Goal: Task Accomplishment & Management: Use online tool/utility

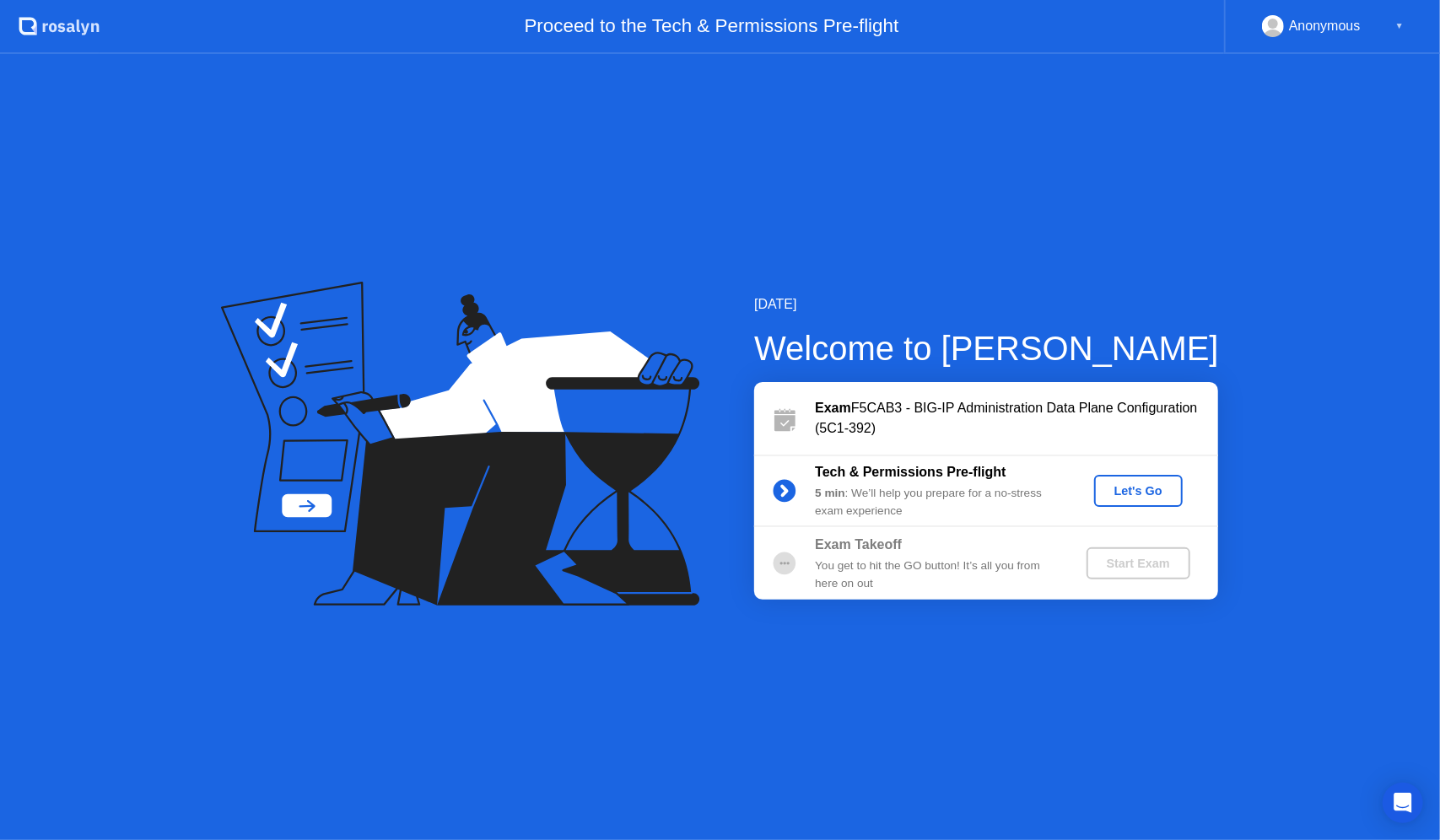
click at [1258, 347] on div "[DATE] Welcome to [PERSON_NAME] Exam F5CAB3 - BIG-IP Administration Data Plane …" at bounding box center [720, 446] width 1440 height 785
click at [727, 690] on div "[DATE] Welcome to [PERSON_NAME] Exam F5CAB3 - BIG-IP Administration Data Plane …" at bounding box center [720, 446] width 1440 height 785
click at [1158, 493] on div "Let's Go" at bounding box center [1137, 491] width 75 height 14
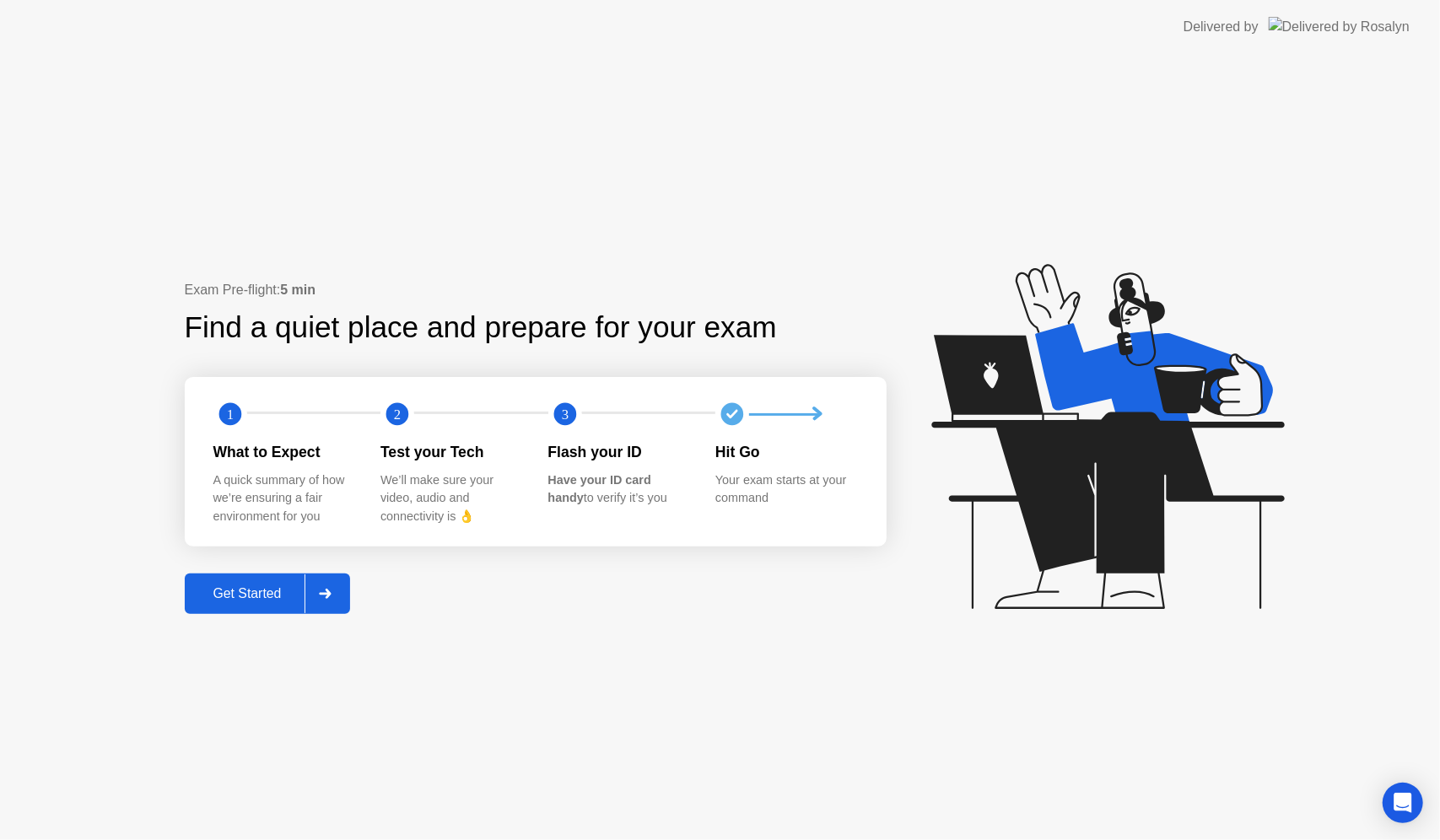
click at [267, 587] on div "Get Started" at bounding box center [247, 594] width 116 height 16
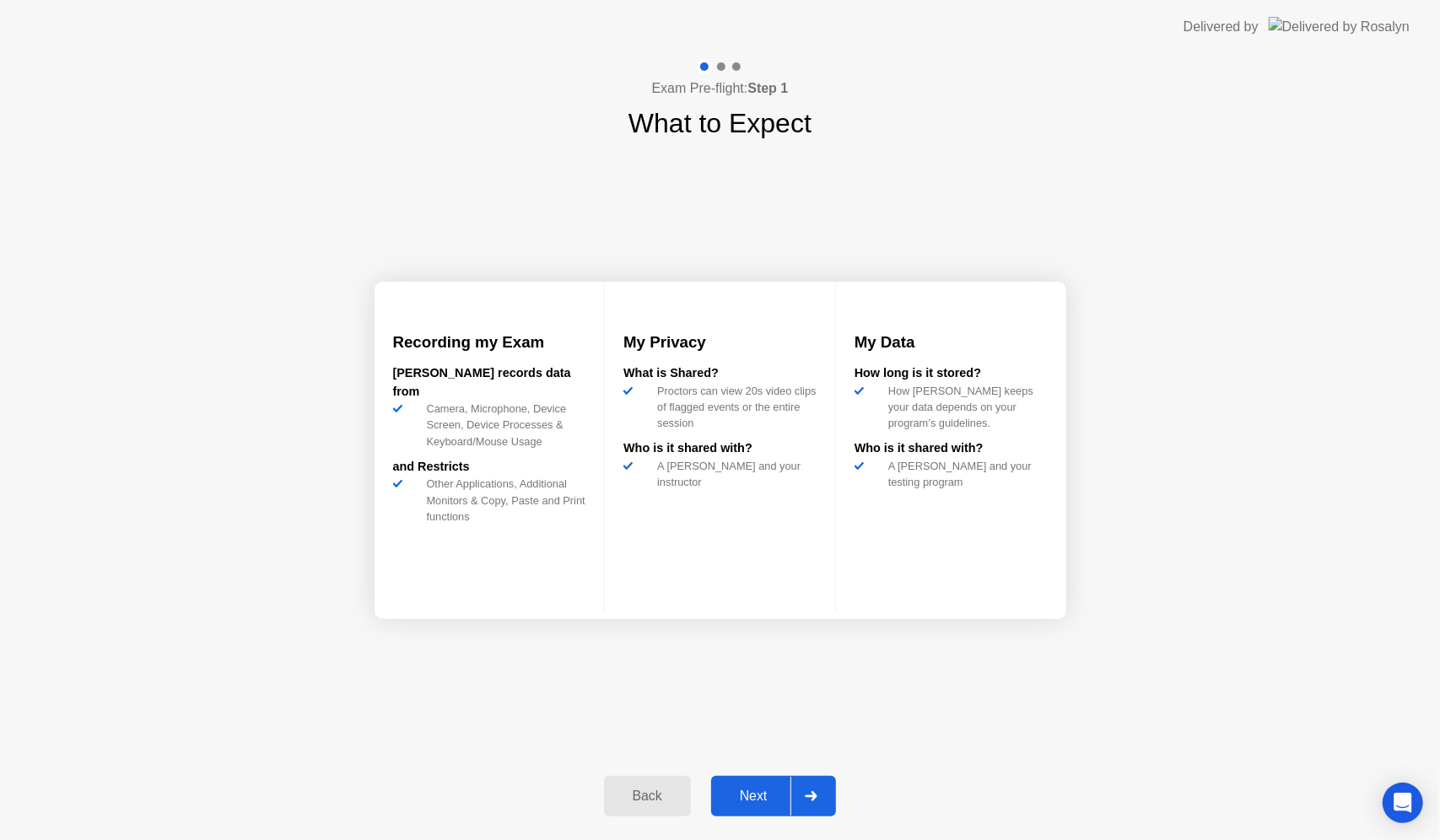
click at [753, 792] on div "Next" at bounding box center [753, 796] width 75 height 16
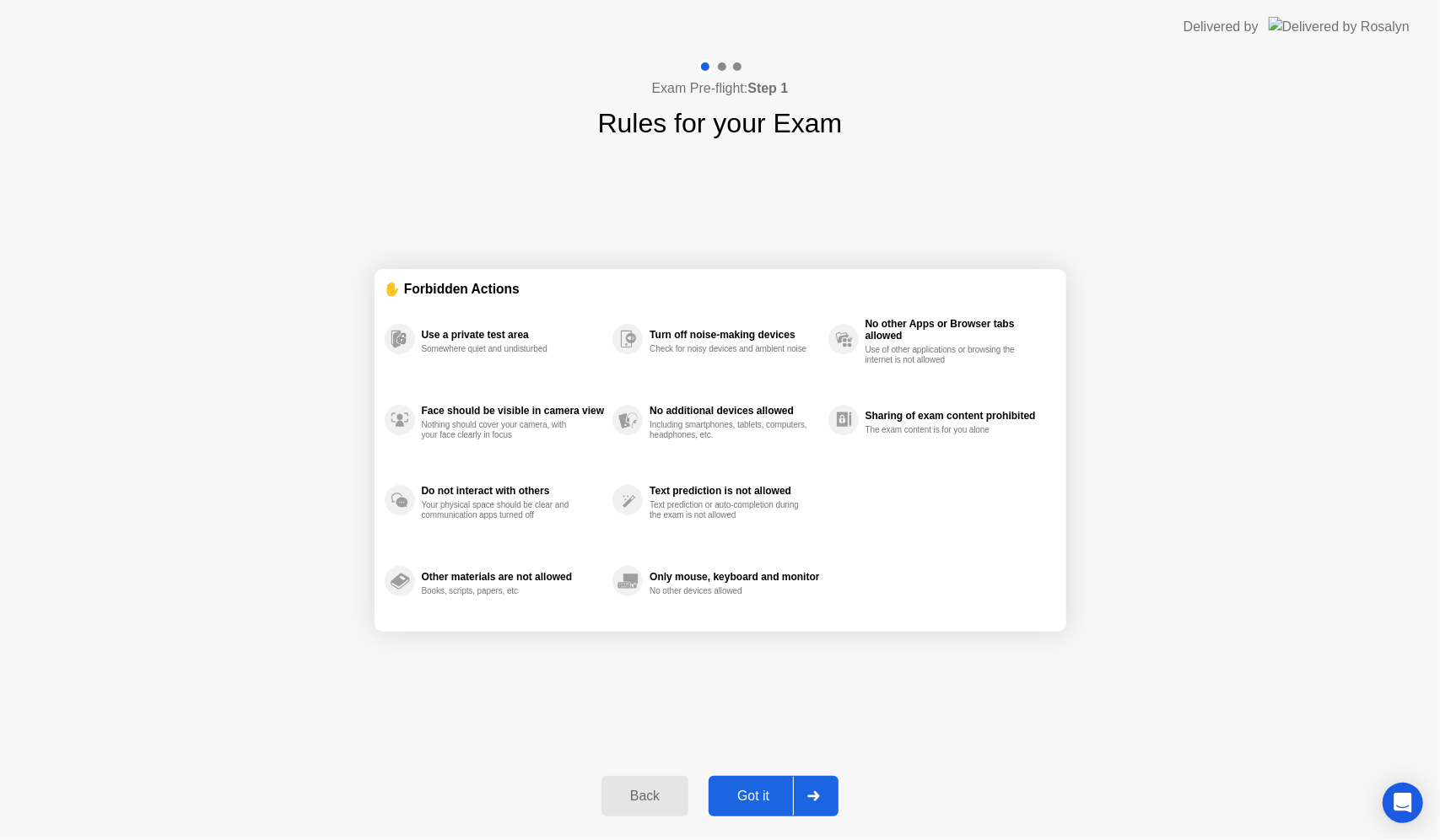
click at [753, 792] on div "Got it" at bounding box center [753, 796] width 79 height 16
select select "**********"
select select "*******"
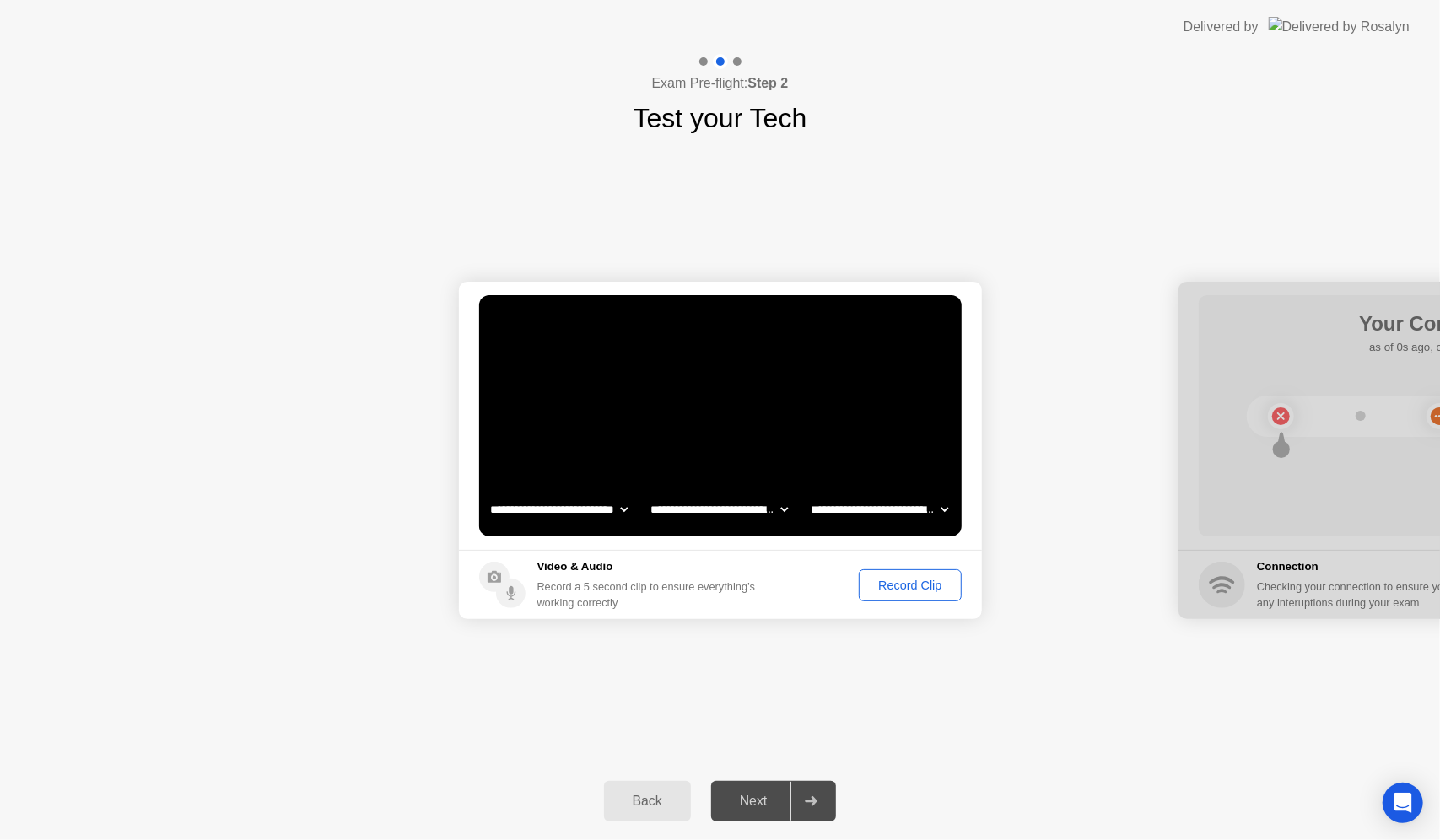
click at [904, 589] on div "Record Clip" at bounding box center [909, 585] width 91 height 14
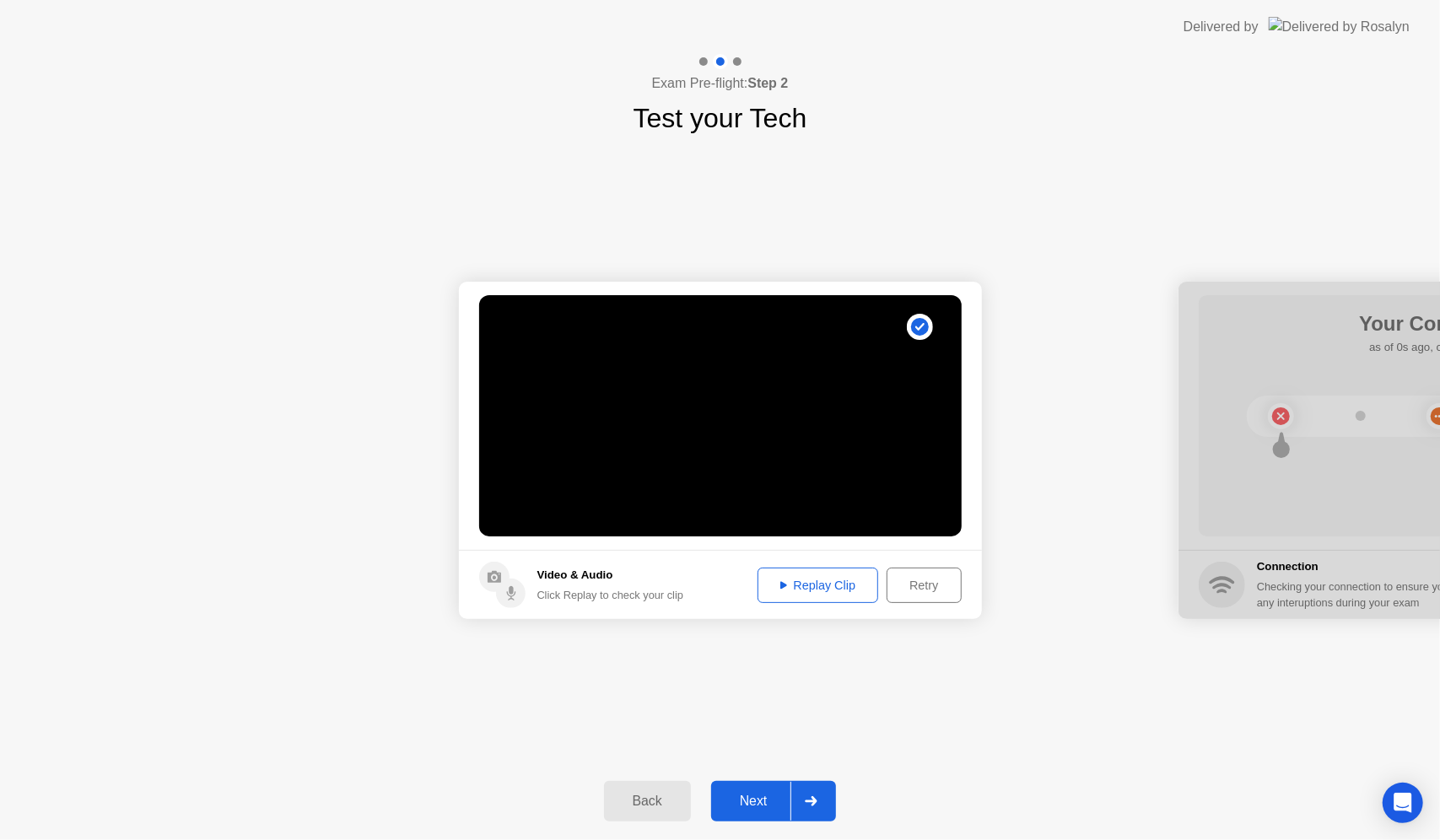
click at [848, 584] on div "Replay Clip" at bounding box center [818, 585] width 110 height 14
click at [759, 817] on button "Next" at bounding box center [773, 801] width 126 height 41
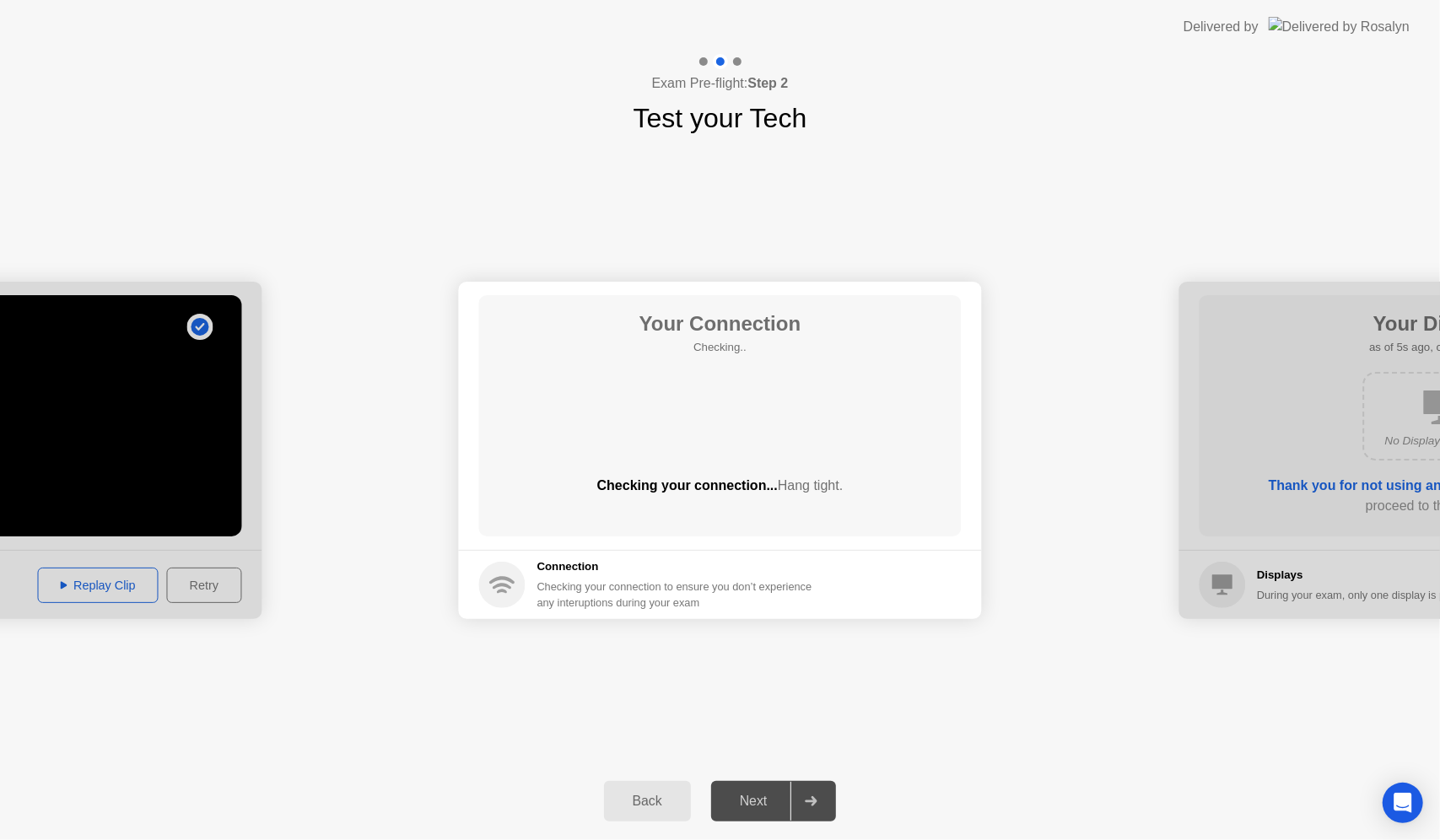
click at [748, 793] on div "Next" at bounding box center [753, 801] width 75 height 16
click at [463, 457] on main "Your Connection Your connection is great!" at bounding box center [720, 415] width 523 height 268
click at [756, 793] on div "Next" at bounding box center [753, 801] width 75 height 16
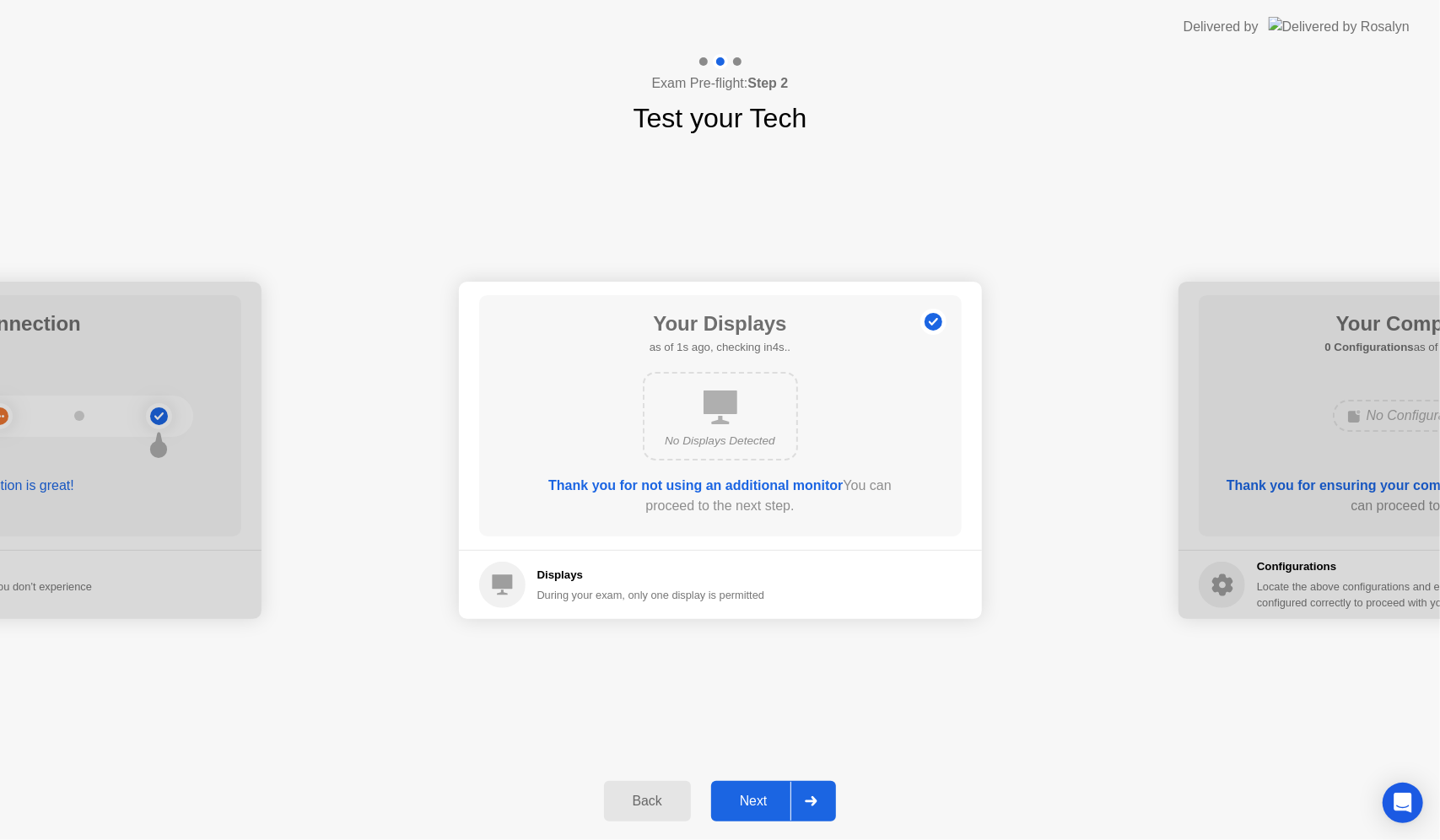
click at [760, 799] on div "Next" at bounding box center [753, 801] width 75 height 16
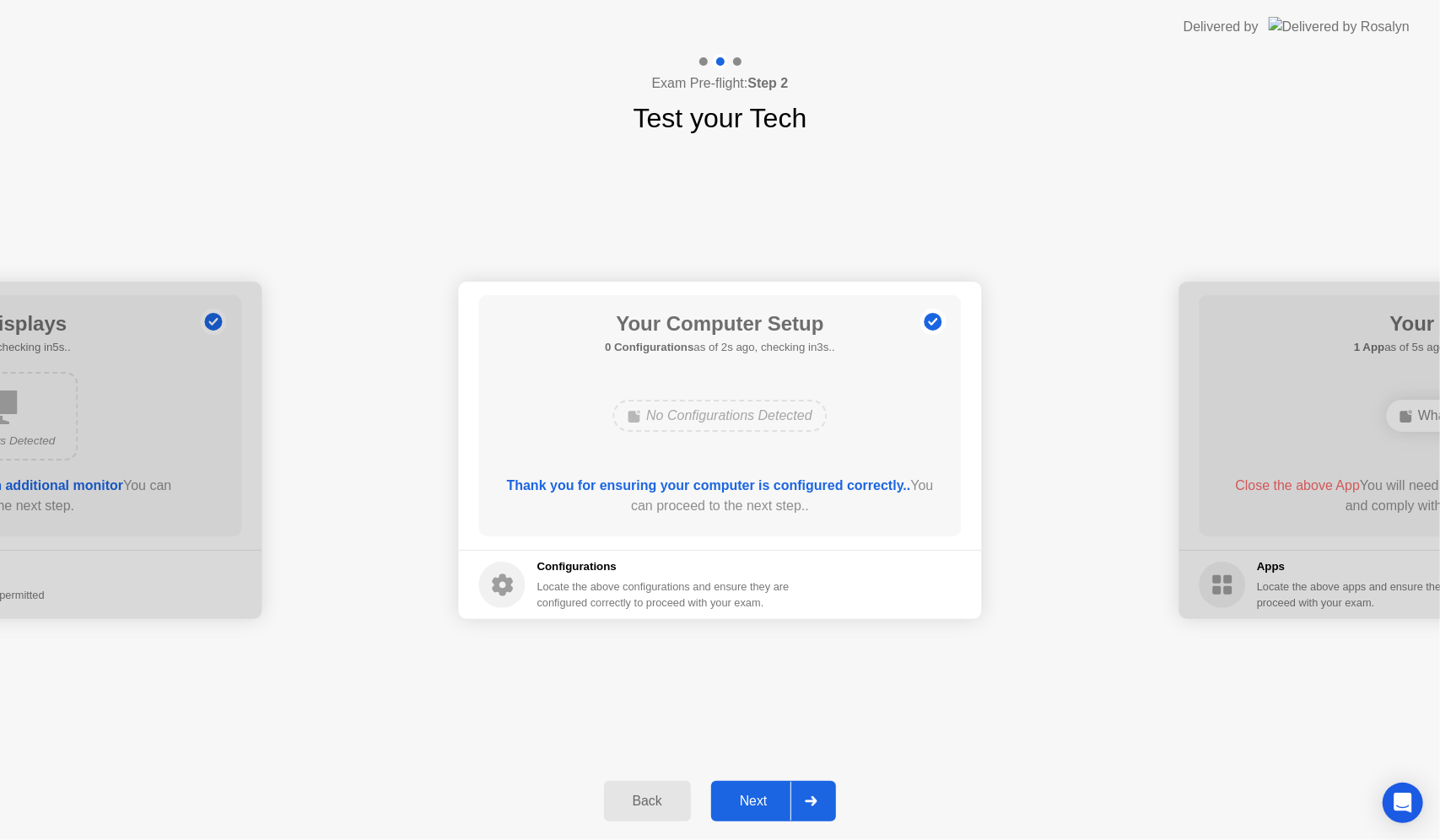
click at [754, 793] on div "Next" at bounding box center [753, 801] width 75 height 16
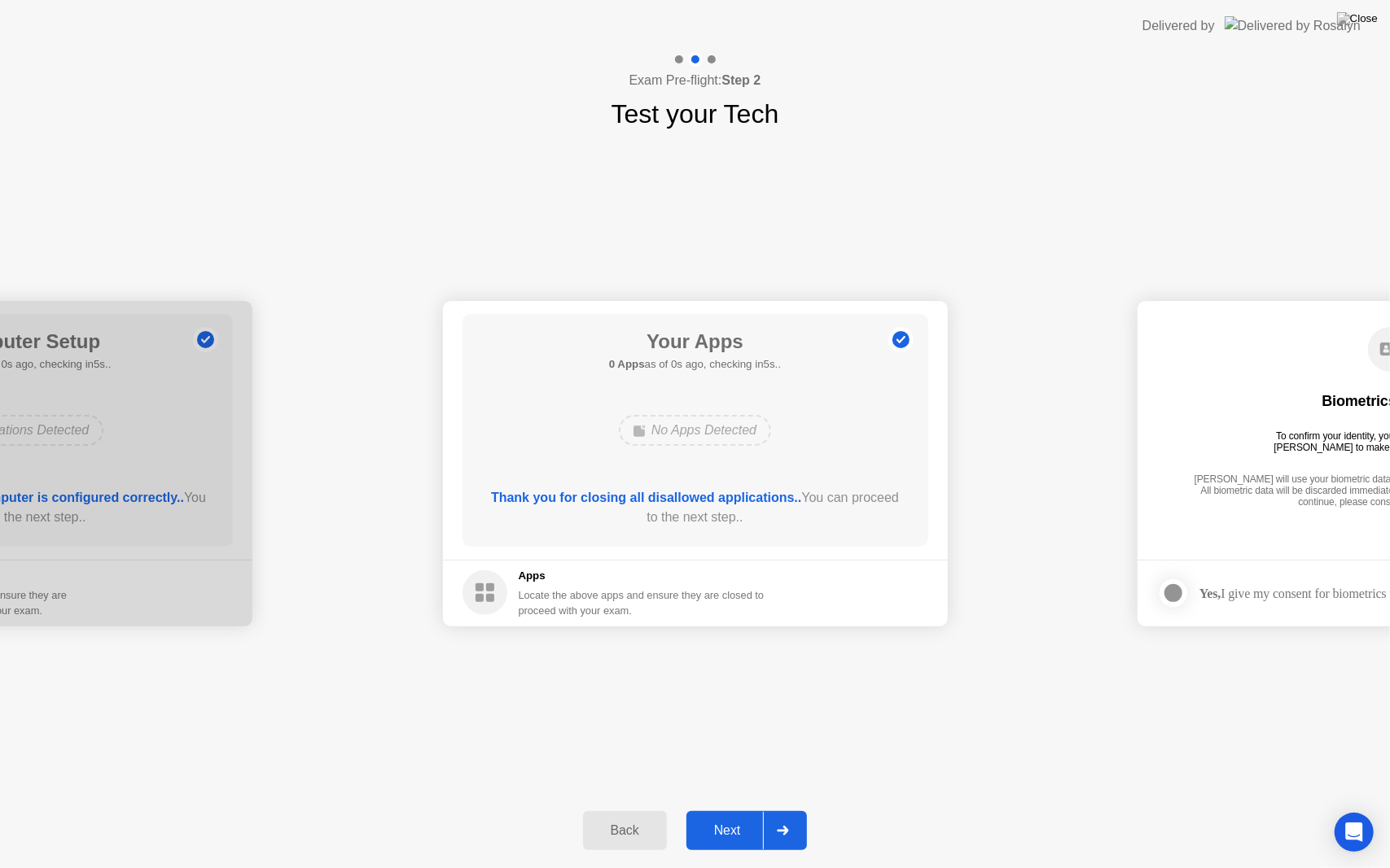
click at [832, 721] on div "**********" at bounding box center [695, 463] width 1390 height 659
click at [751, 803] on div "Back Next" at bounding box center [695, 831] width 1390 height 75
click at [746, 808] on div "Back Next" at bounding box center [695, 831] width 1390 height 75
click at [742, 810] on button "Next" at bounding box center [746, 831] width 121 height 39
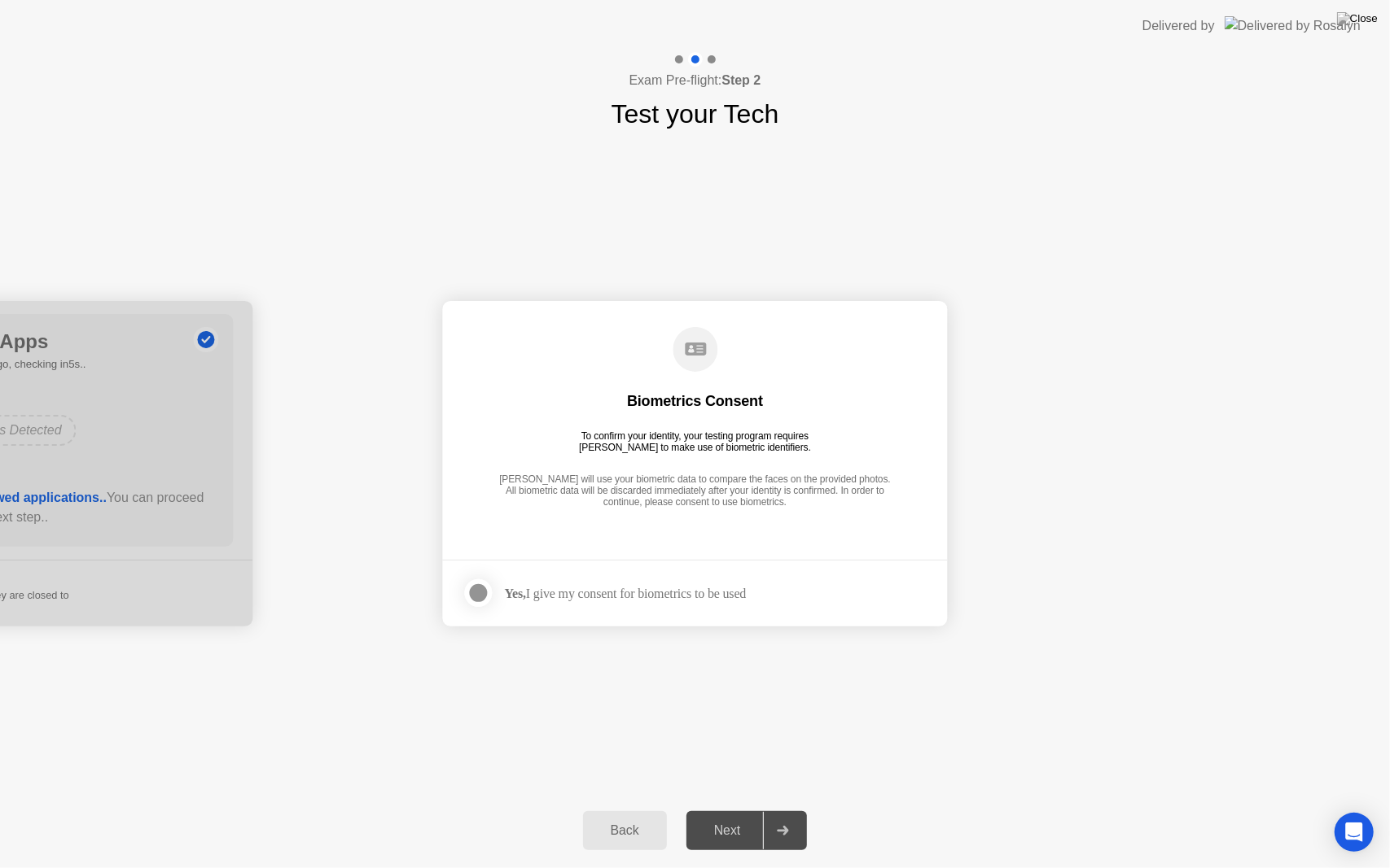
click at [647, 605] on footer "Yes, I give my consent for biometrics to be used" at bounding box center [695, 593] width 505 height 67
click at [510, 581] on div "Yes, I give my consent for biometrics to be used" at bounding box center [604, 593] width 284 height 33
click at [485, 590] on div at bounding box center [478, 593] width 20 height 20
click at [727, 810] on button "Next" at bounding box center [746, 831] width 121 height 39
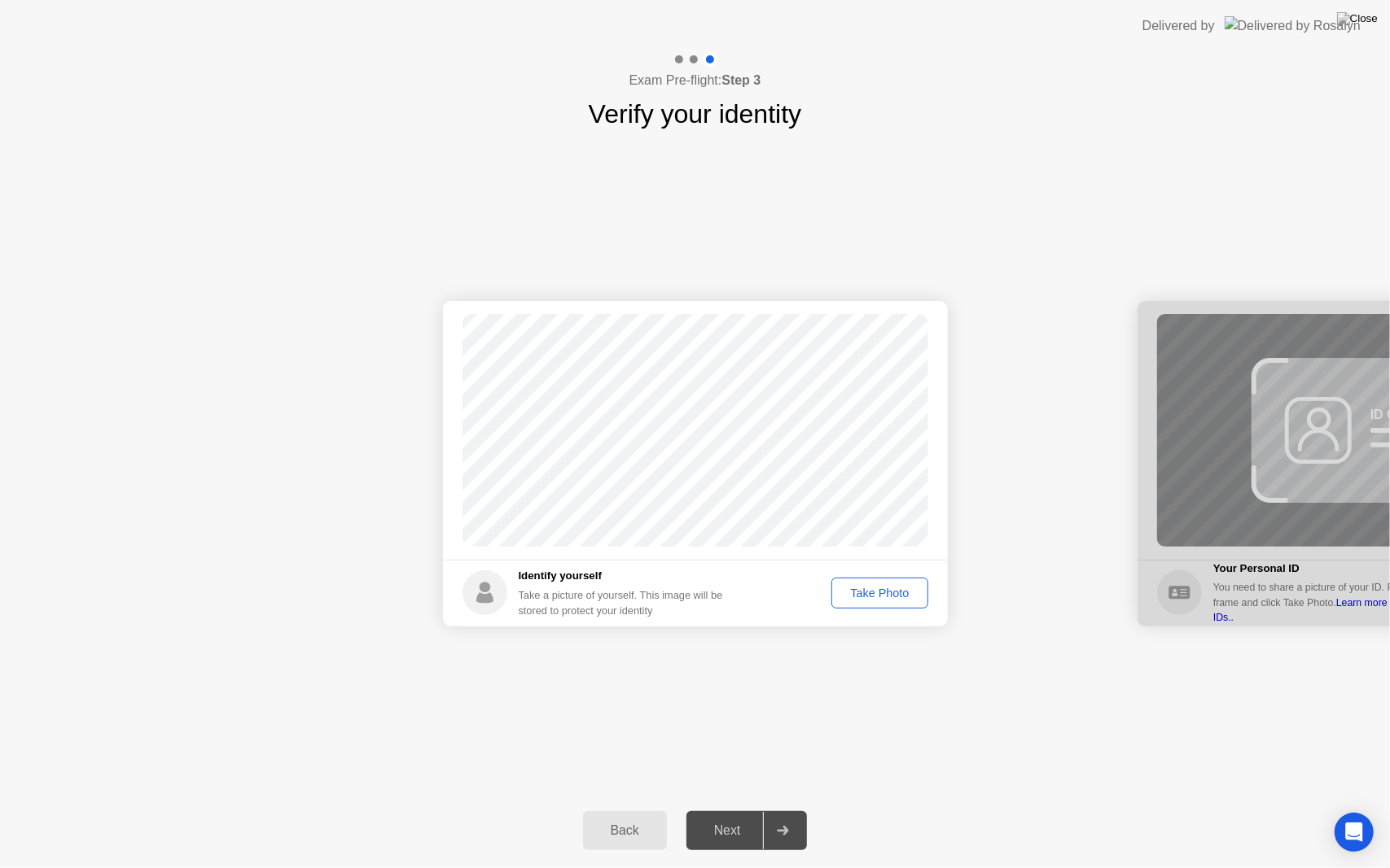
click at [889, 589] on div "Take Photo" at bounding box center [879, 593] width 85 height 13
click at [730, 810] on div "Next" at bounding box center [726, 831] width 72 height 15
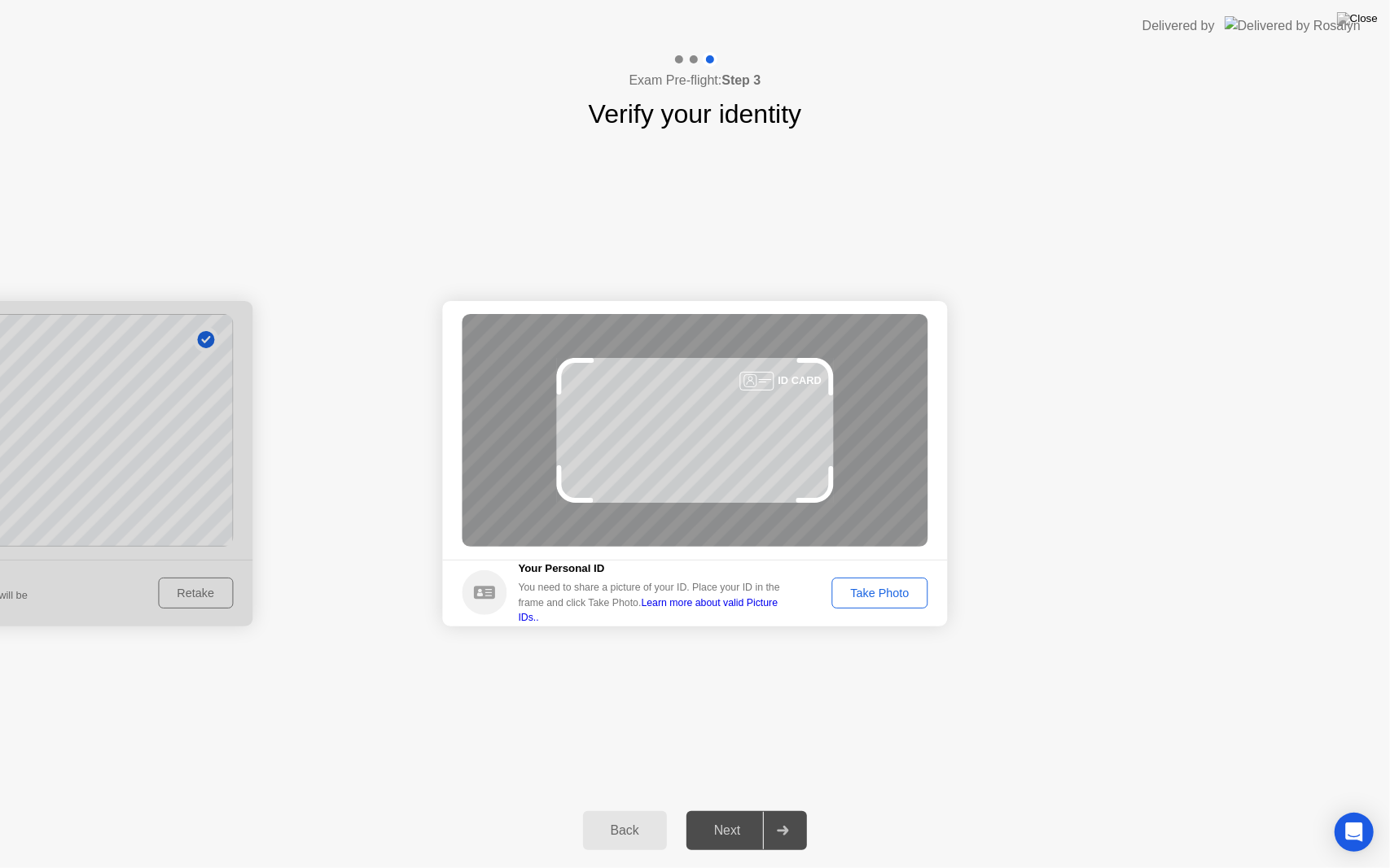
click at [858, 598] on div "Take Photo" at bounding box center [879, 593] width 85 height 13
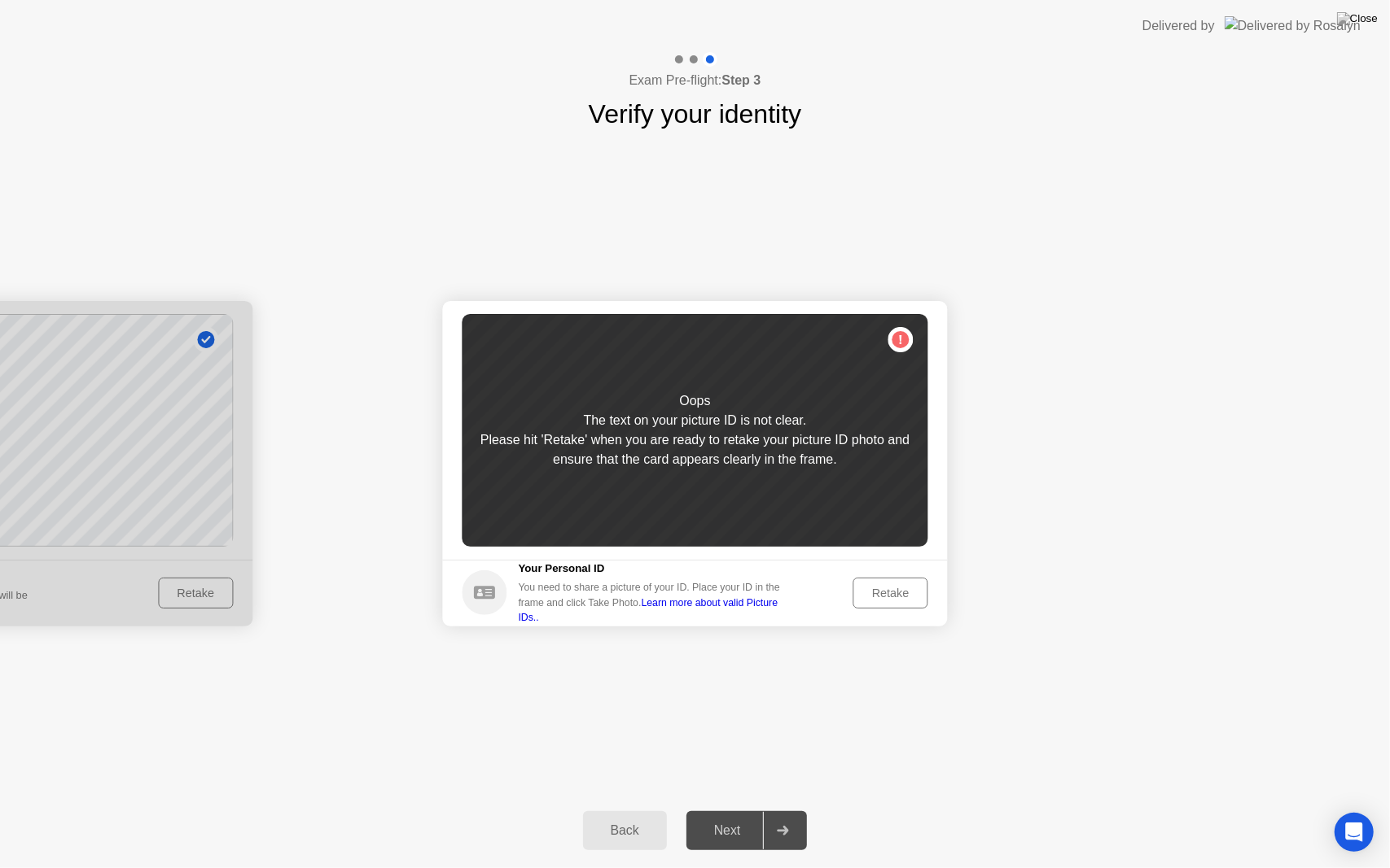
click at [859, 598] on div "Retake" at bounding box center [891, 593] width 64 height 13
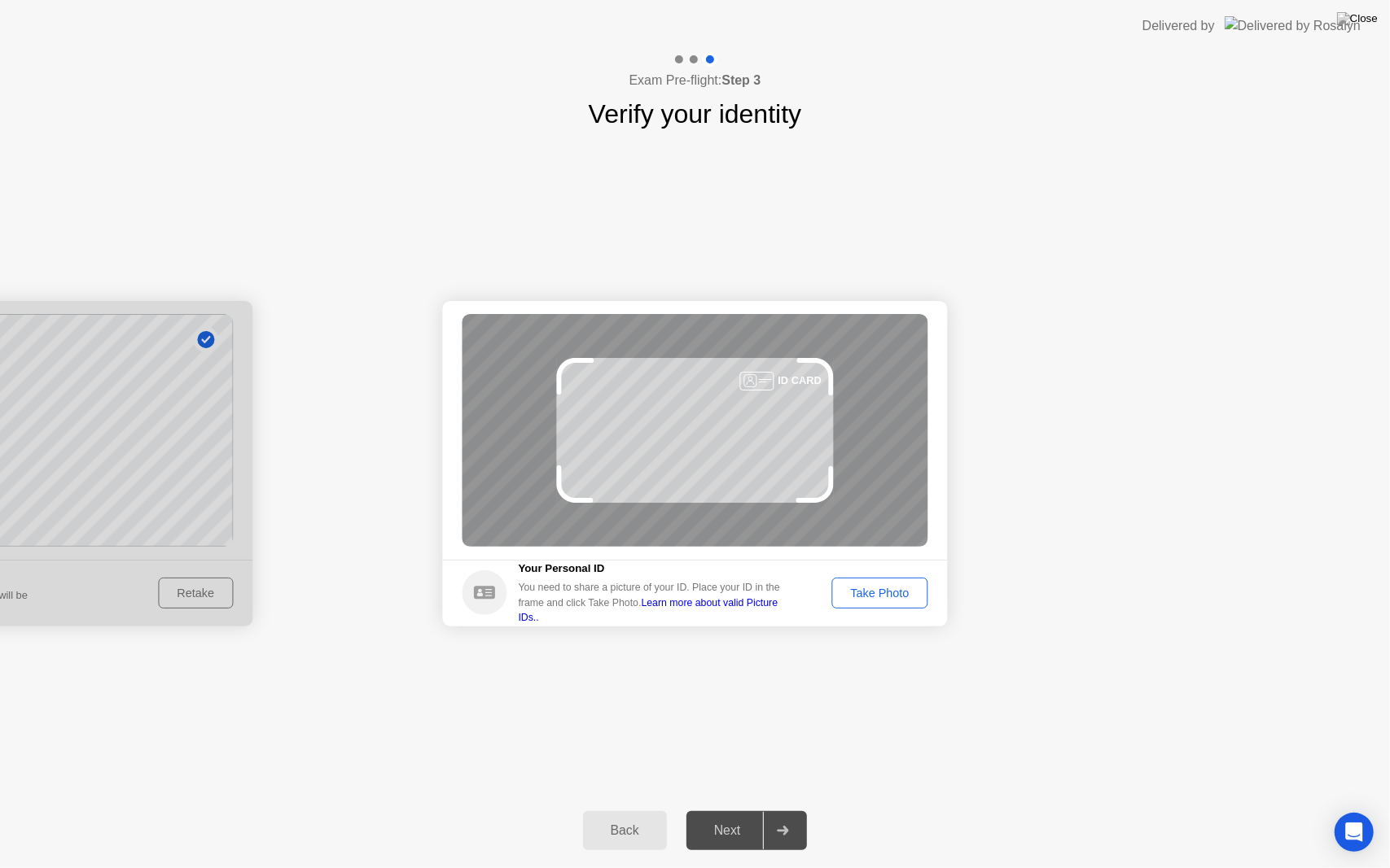
click at [858, 598] on div "Take Photo" at bounding box center [879, 593] width 85 height 13
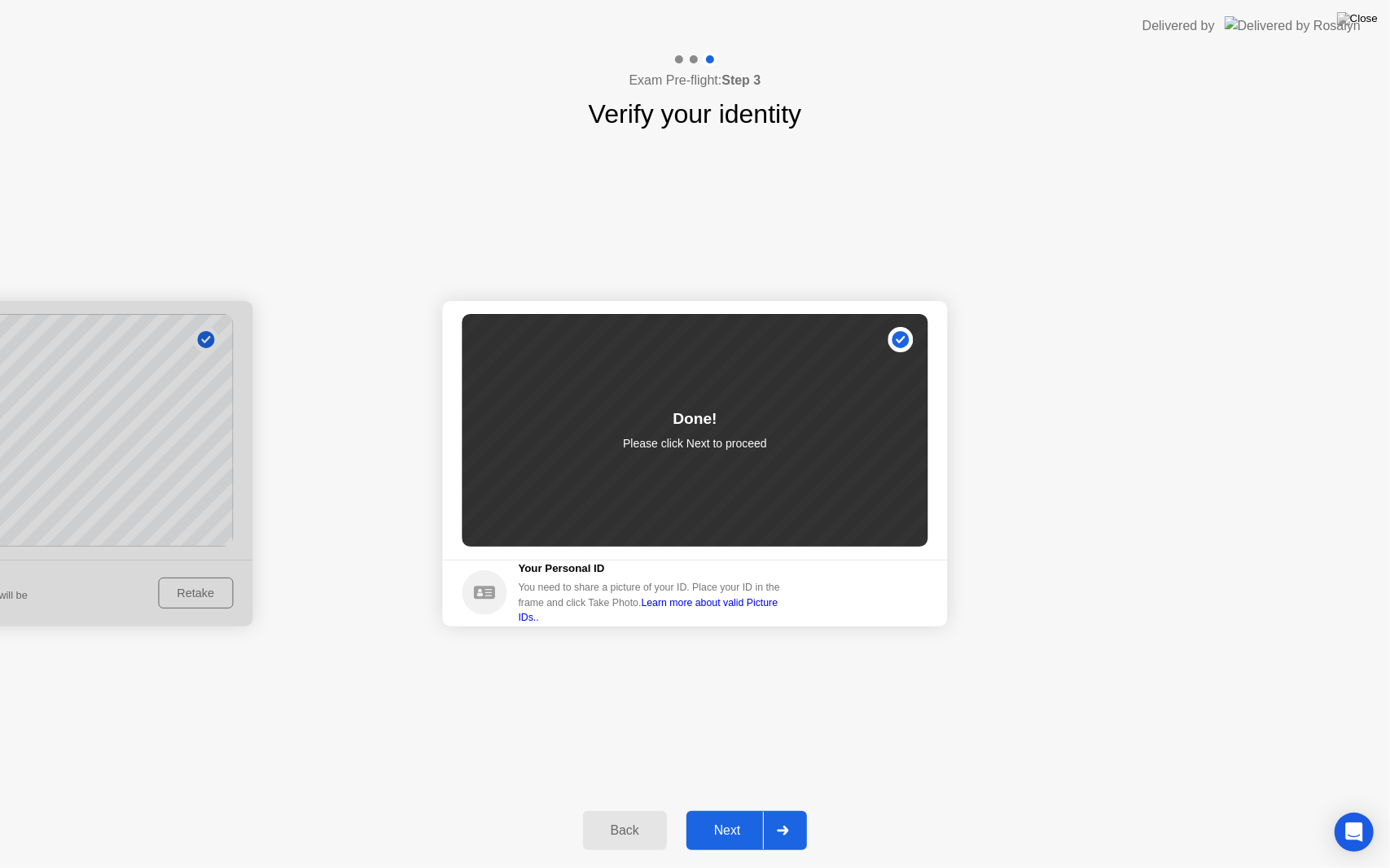
click at [713, 810] on div "Next" at bounding box center [726, 831] width 72 height 15
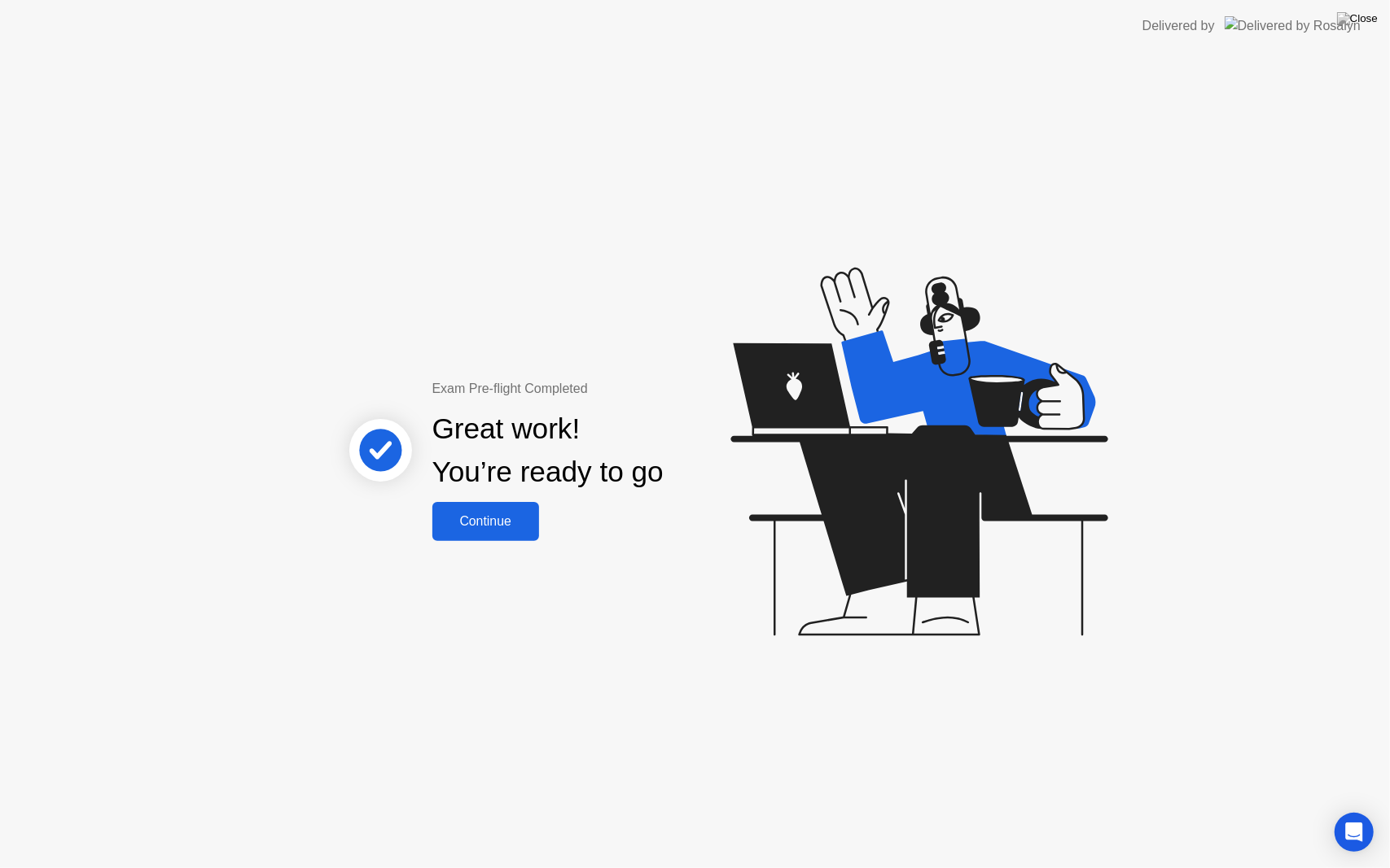
click at [493, 550] on div "Exam Pre-flight Completed Great work! You’re ready to go Continue" at bounding box center [695, 459] width 1390 height 816
click at [489, 541] on div "Exam Pre-flight Completed Great work! You’re ready to go Continue" at bounding box center [695, 459] width 1390 height 816
click at [502, 544] on div "Exam Pre-flight Completed Great work! You’re ready to go Continue" at bounding box center [695, 459] width 1390 height 816
click at [505, 519] on div "Continue" at bounding box center [485, 521] width 97 height 15
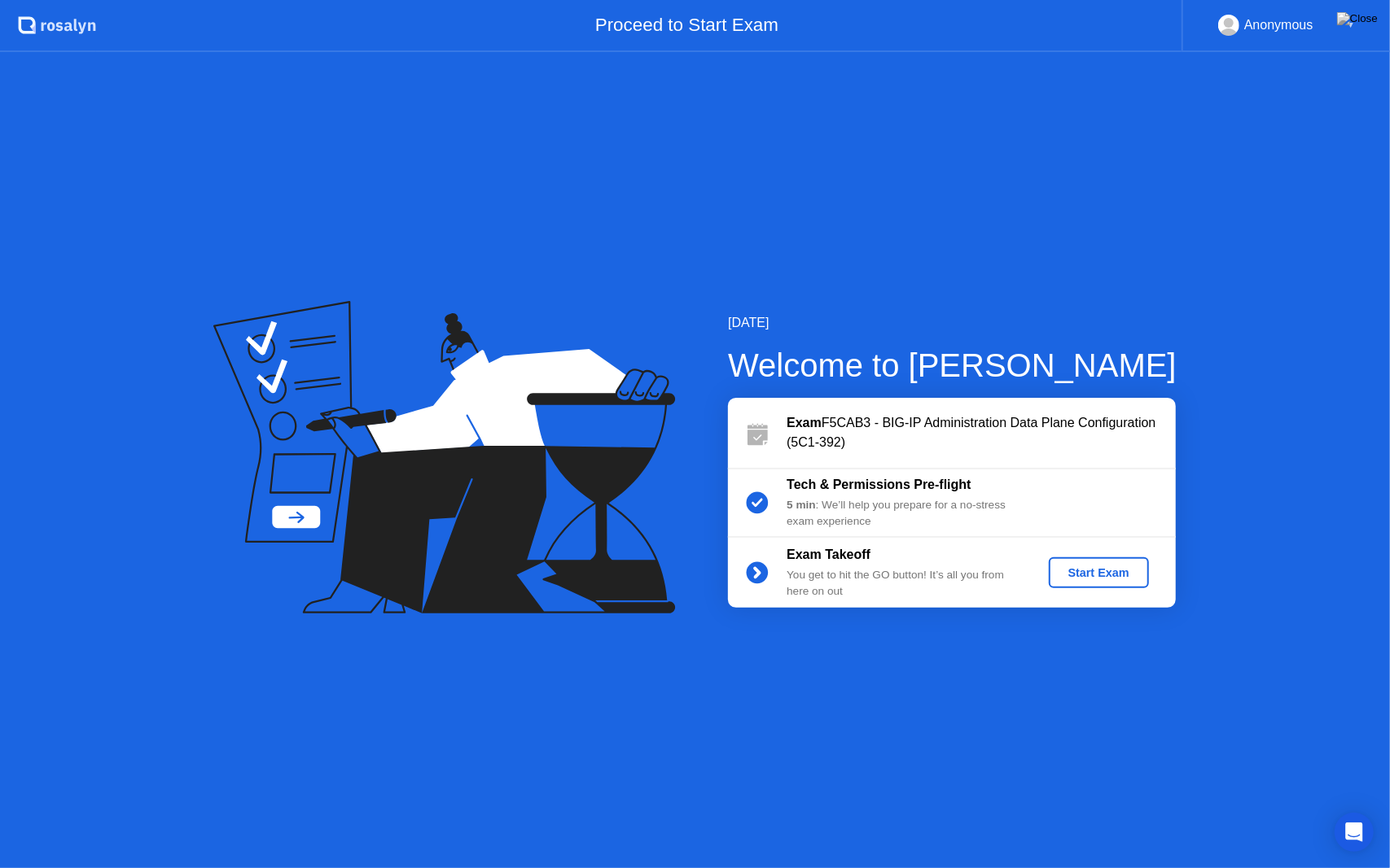
click at [1103, 563] on button "Start Exam" at bounding box center [1099, 572] width 101 height 31
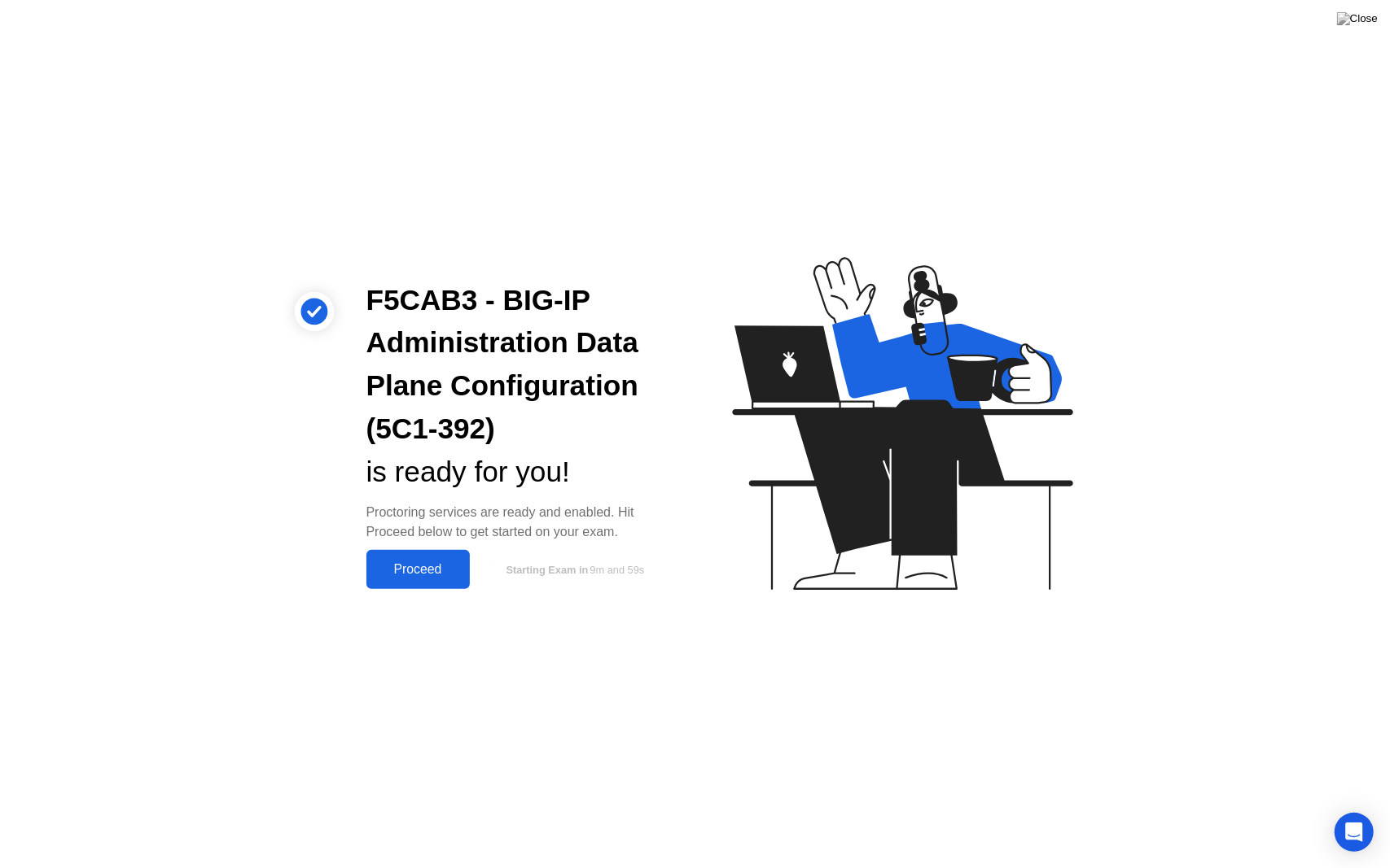
click at [374, 584] on button "Proceed" at bounding box center [418, 570] width 103 height 39
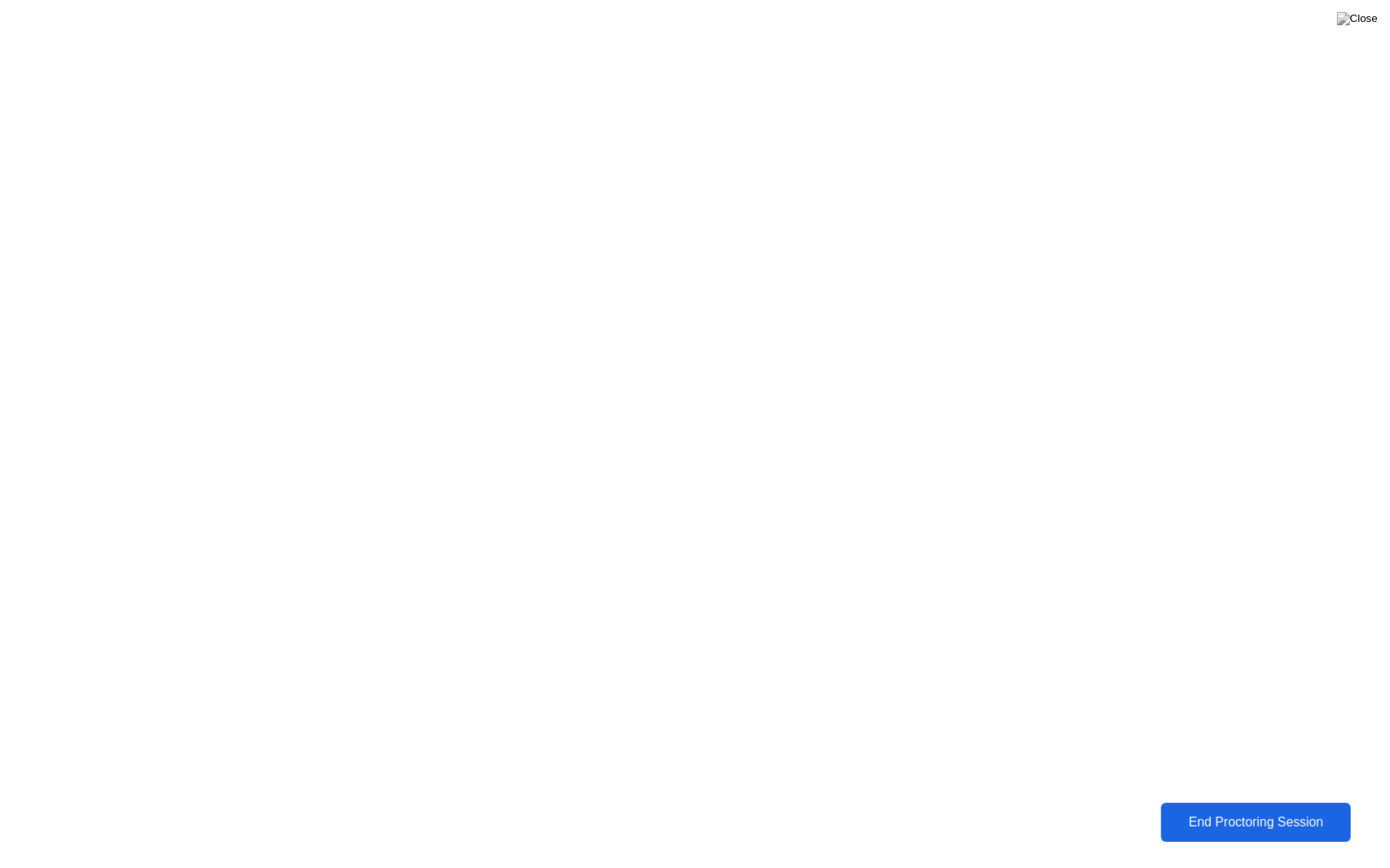
click at [1250, 810] on button "End Proctoring Session" at bounding box center [1256, 823] width 190 height 39
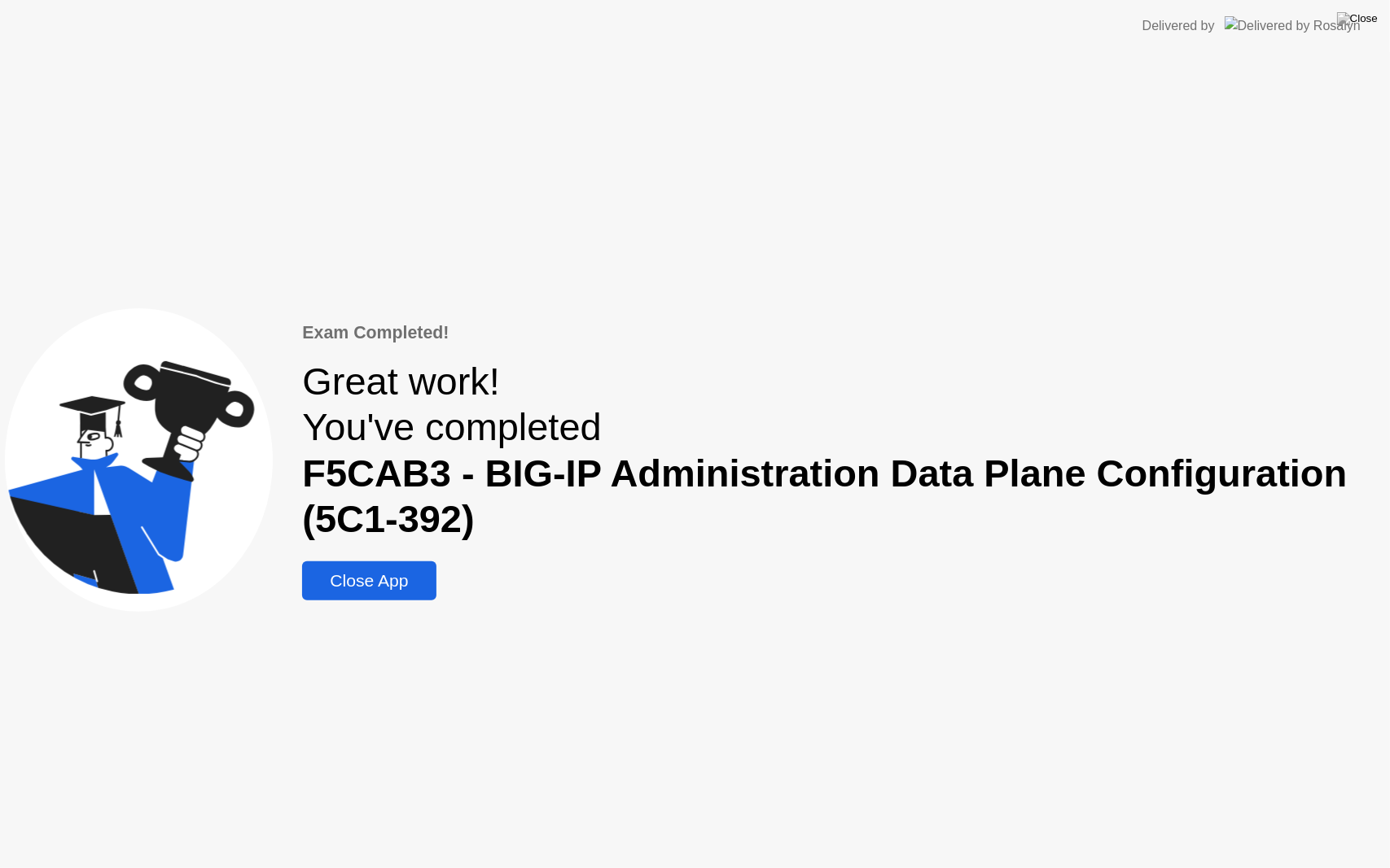
click at [435, 550] on div "Exam Completed! Great work! You've completed F5CAB3 - BIG-IP Administration Dat…" at bounding box center [843, 459] width 1083 height 281
click at [407, 576] on div "Close App" at bounding box center [369, 581] width 124 height 20
